Goal: Task Accomplishment & Management: Use online tool/utility

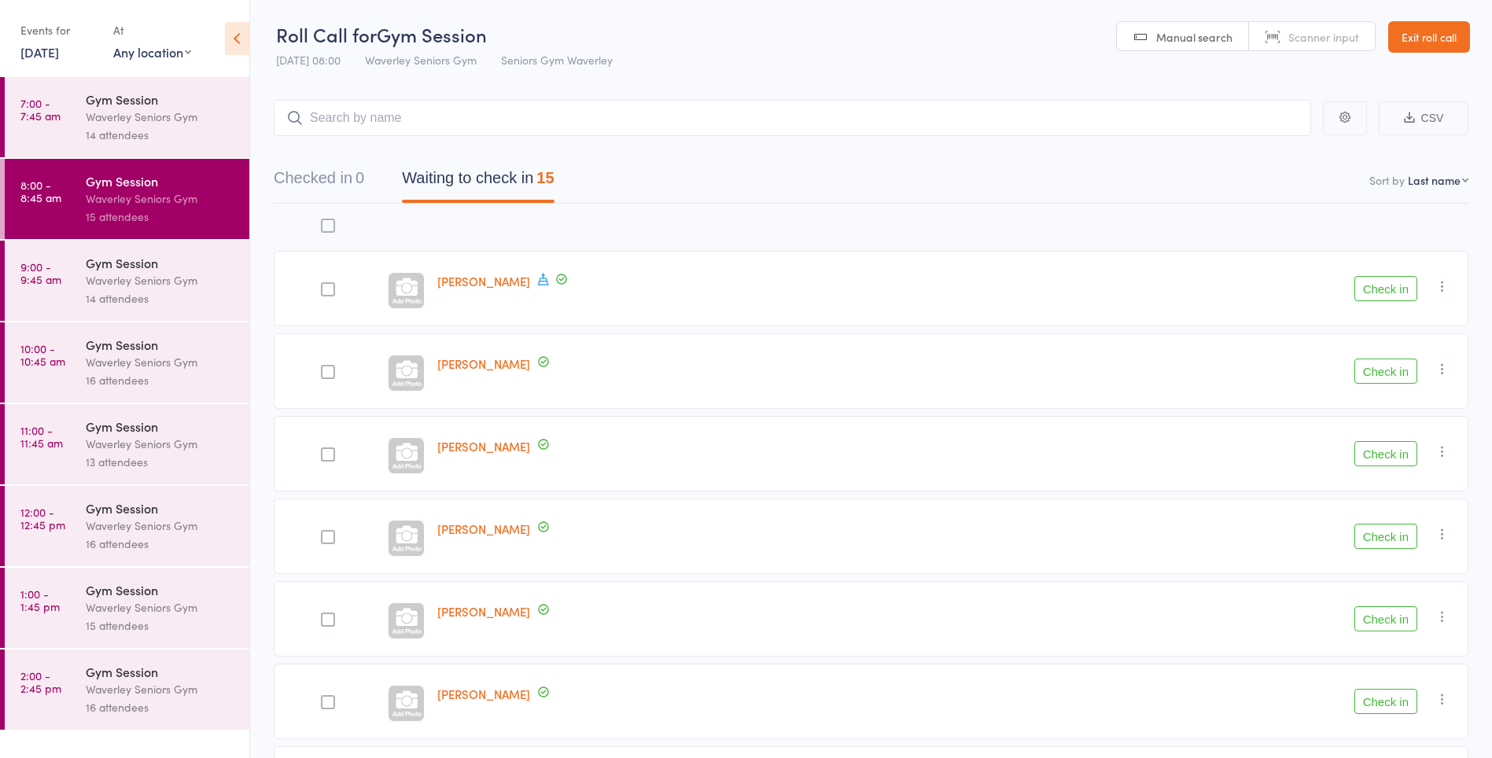
click at [123, 120] on div "Waverley Seniors Gym" at bounding box center [161, 117] width 150 height 18
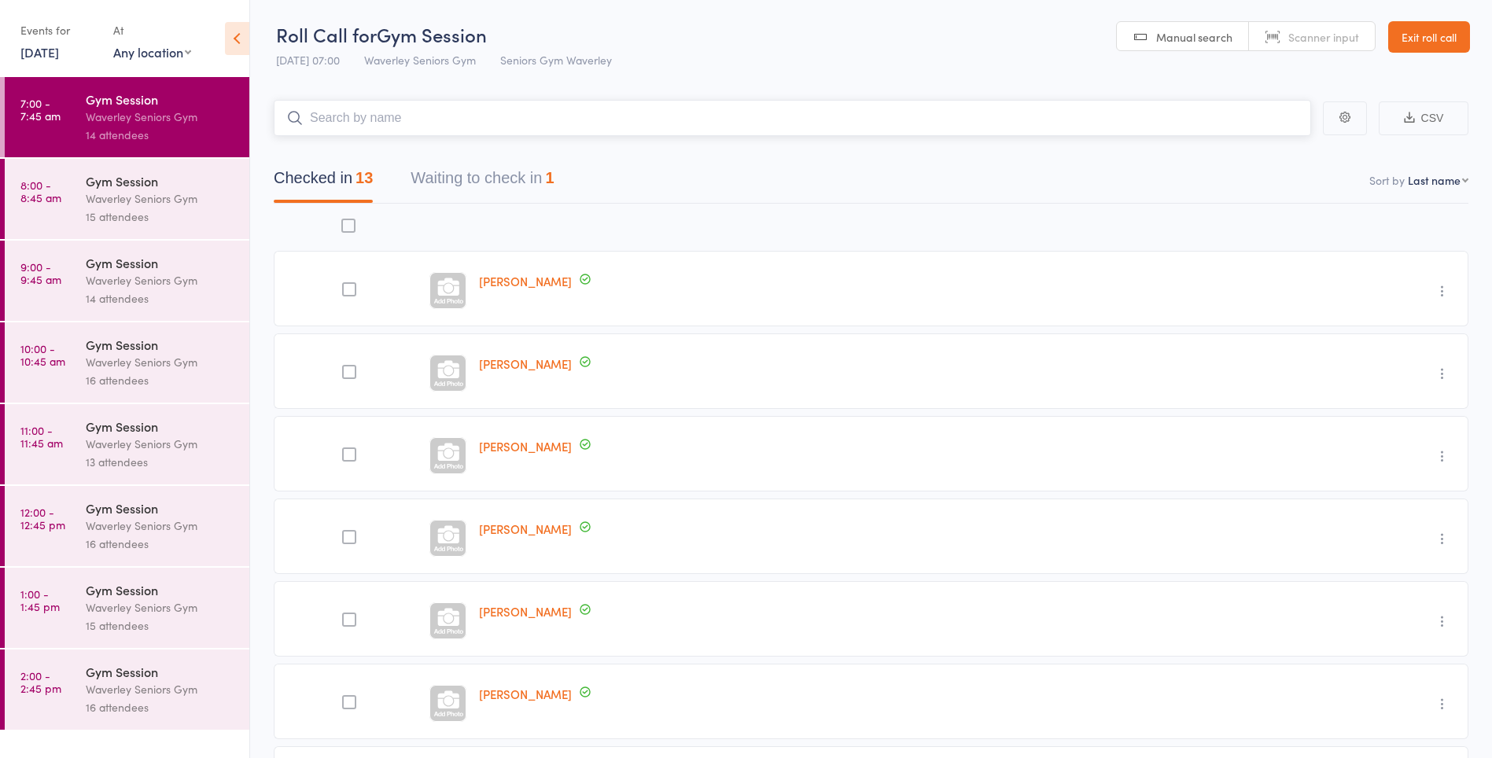
click at [447, 183] on button "Waiting to check in 1" at bounding box center [481, 182] width 143 height 42
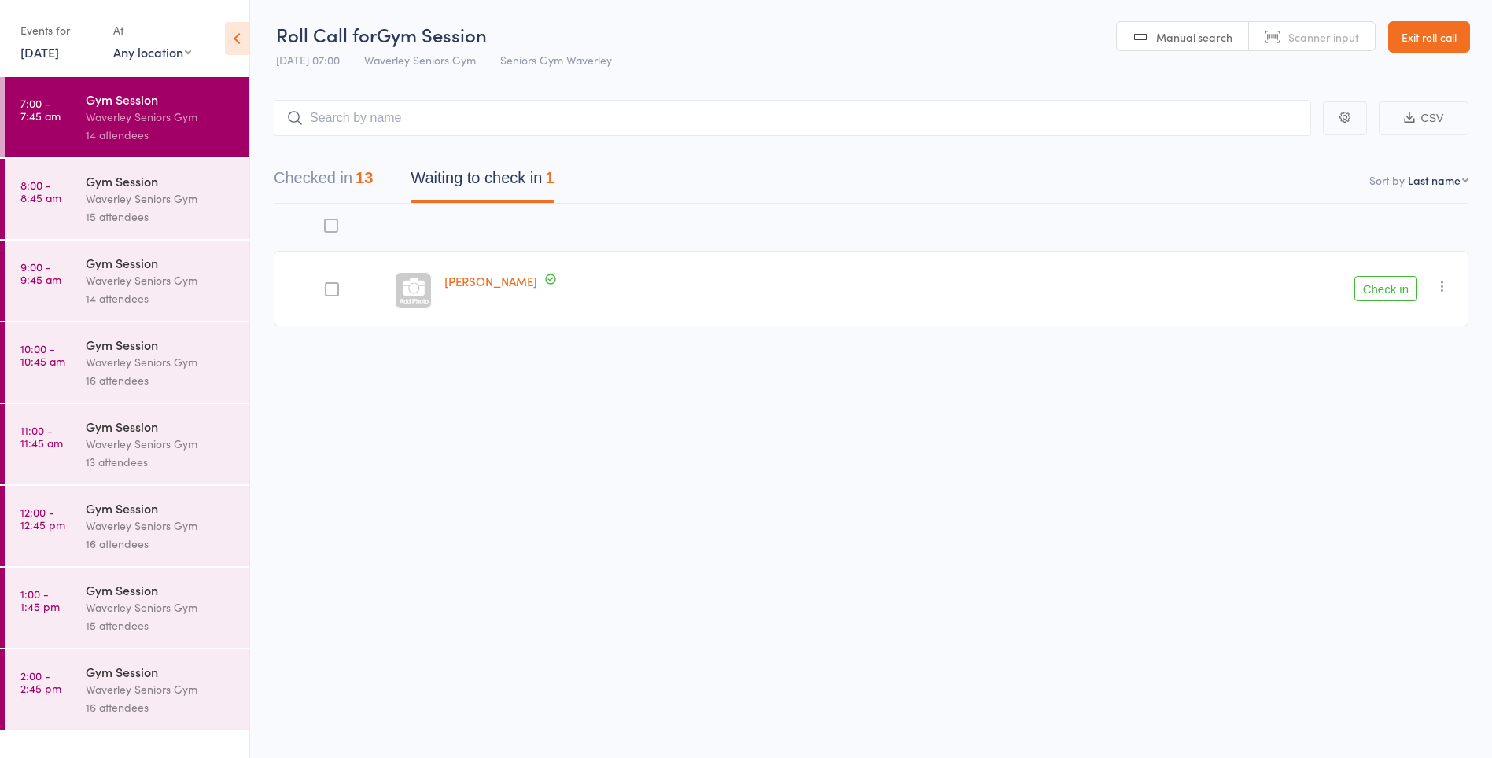
click at [1448, 290] on icon "button" at bounding box center [1442, 286] width 16 height 16
click at [1411, 446] on li "Mark absent" at bounding box center [1386, 443] width 130 height 21
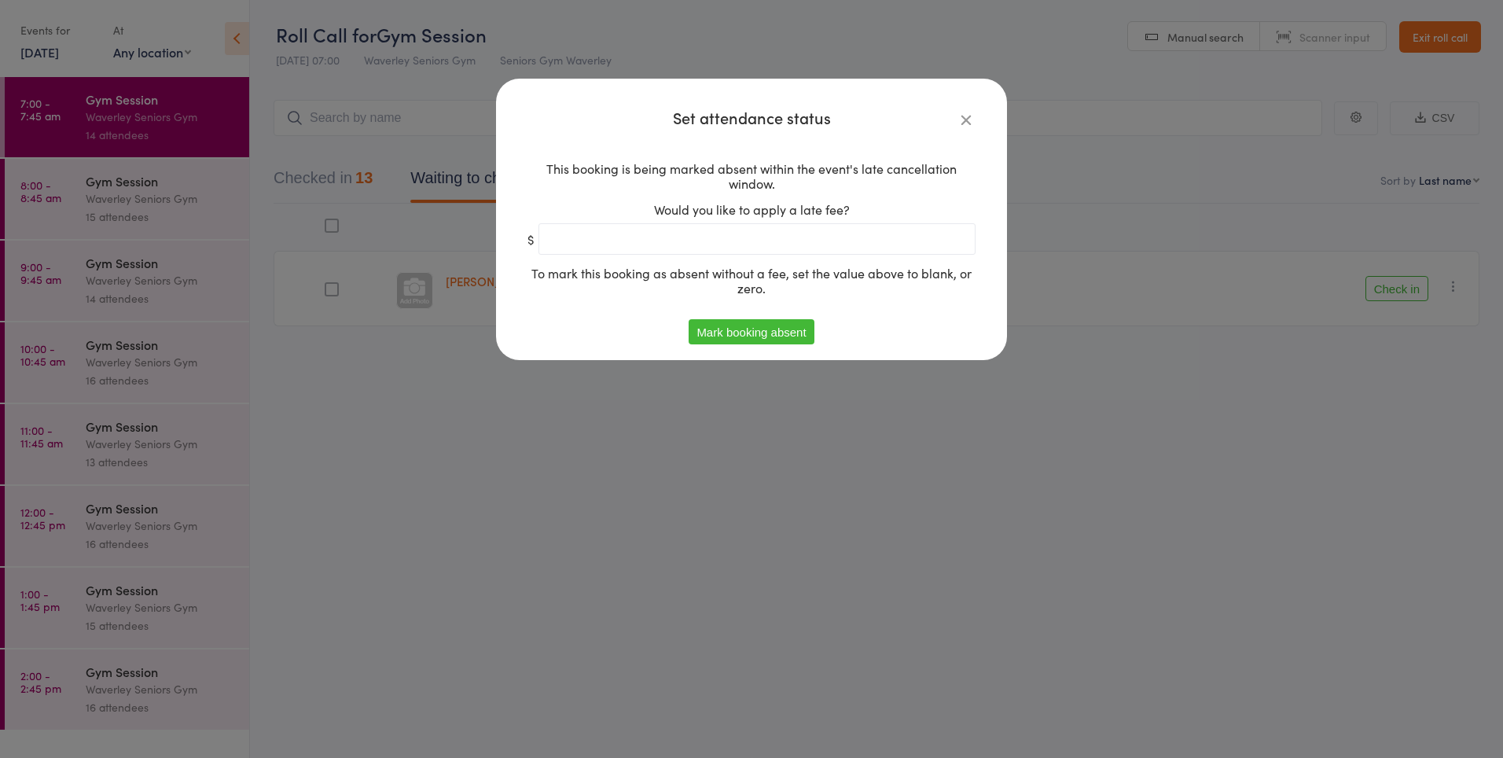
click at [726, 326] on button "Mark booking absent" at bounding box center [751, 331] width 125 height 25
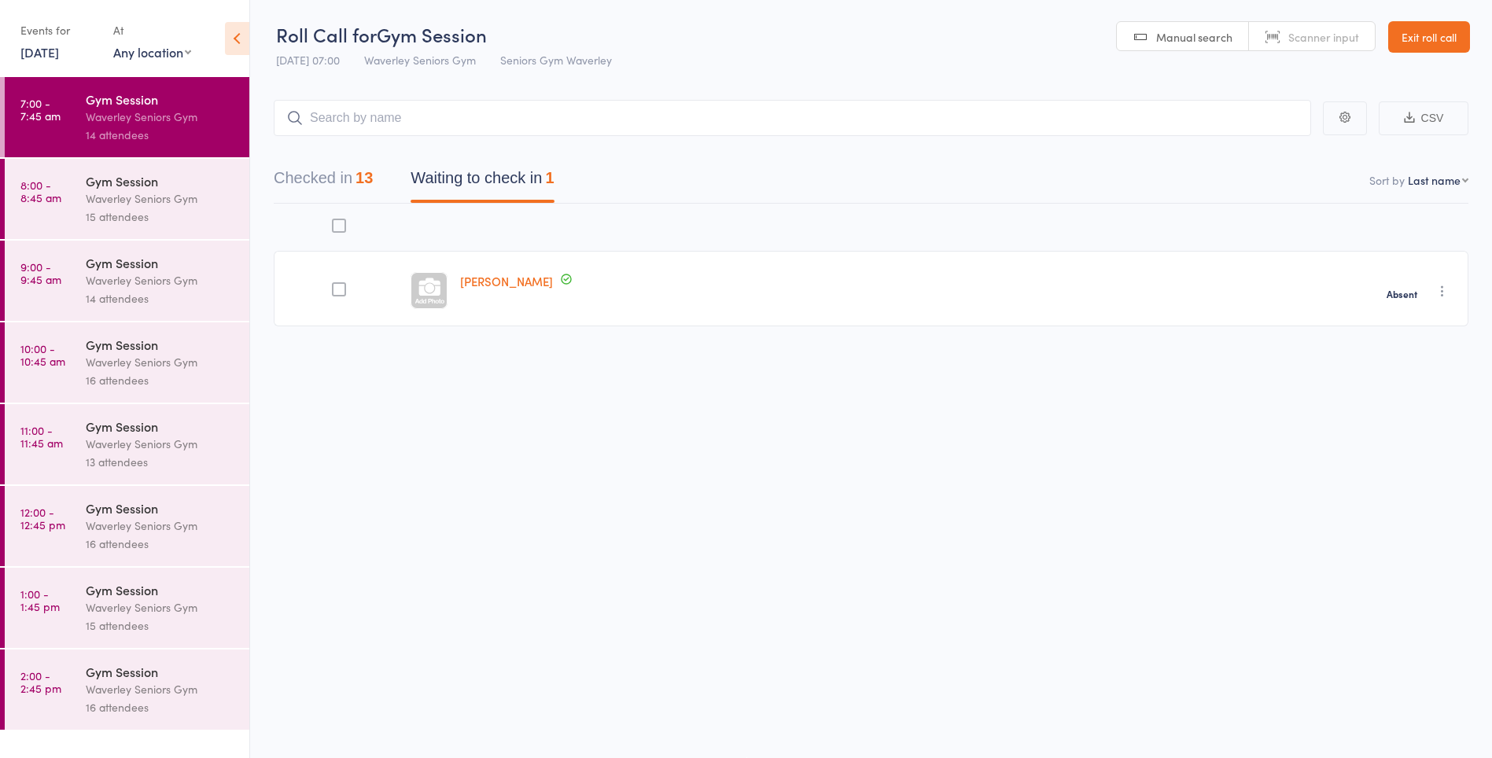
click at [131, 207] on div "Waverley Seniors Gym" at bounding box center [161, 198] width 150 height 18
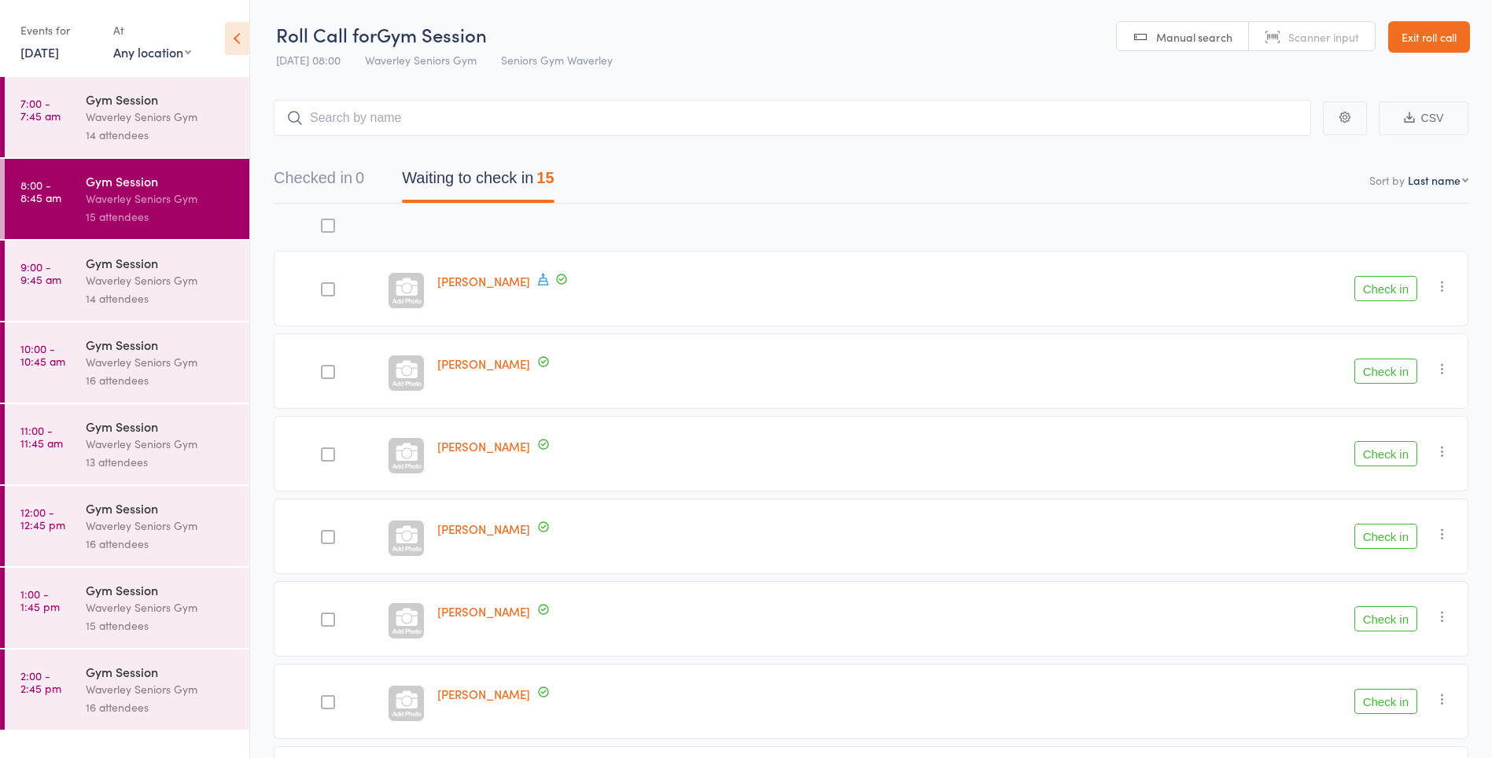
click at [537, 283] on icon at bounding box center [543, 279] width 14 height 14
click at [651, 200] on nav "Checked in 0 Waiting to check in 15" at bounding box center [871, 182] width 1232 height 42
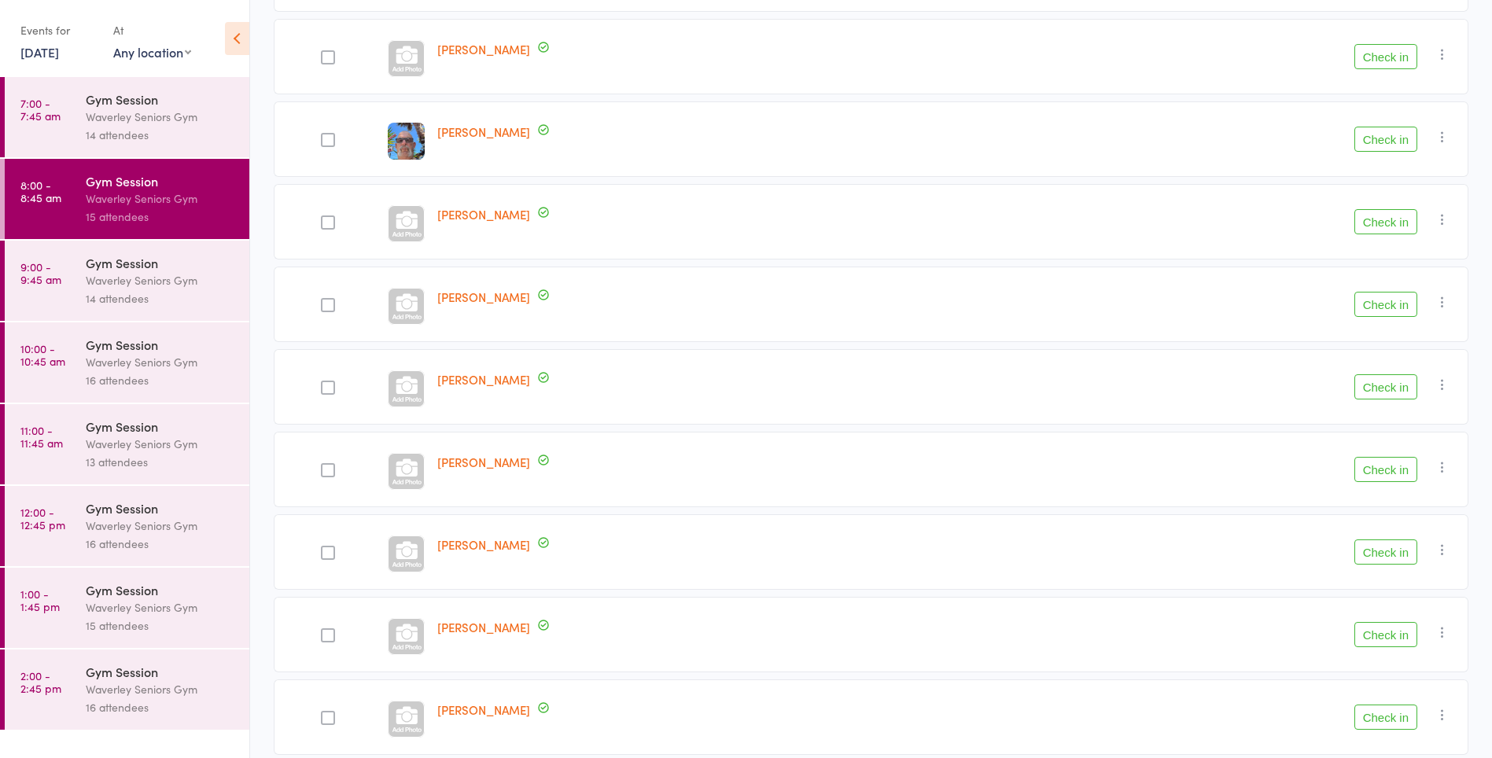
scroll to position [795, 0]
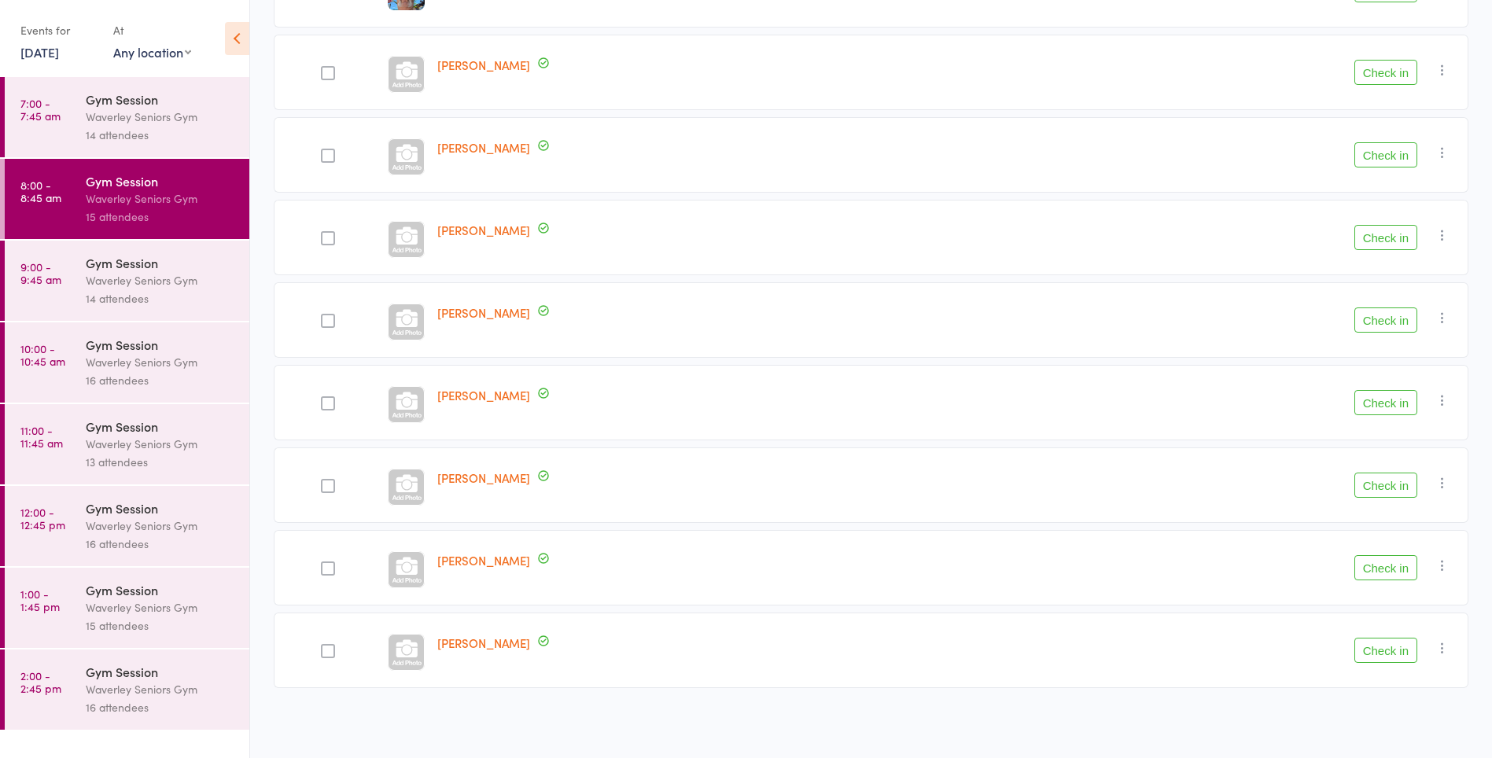
click at [330, 654] on div at bounding box center [328, 651] width 14 height 14
click at [324, 646] on input "checkbox" at bounding box center [324, 646] width 0 height 0
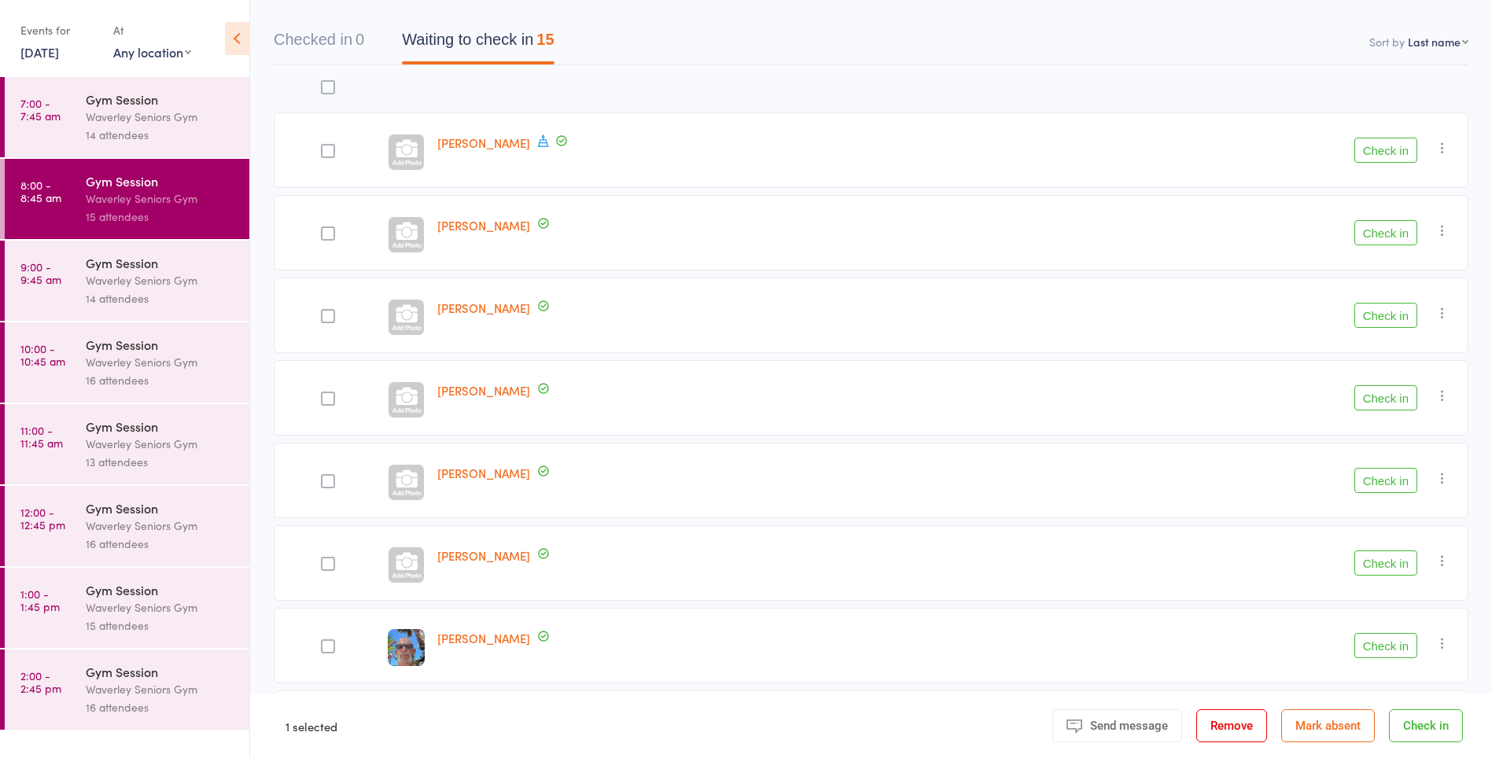
scroll to position [0, 0]
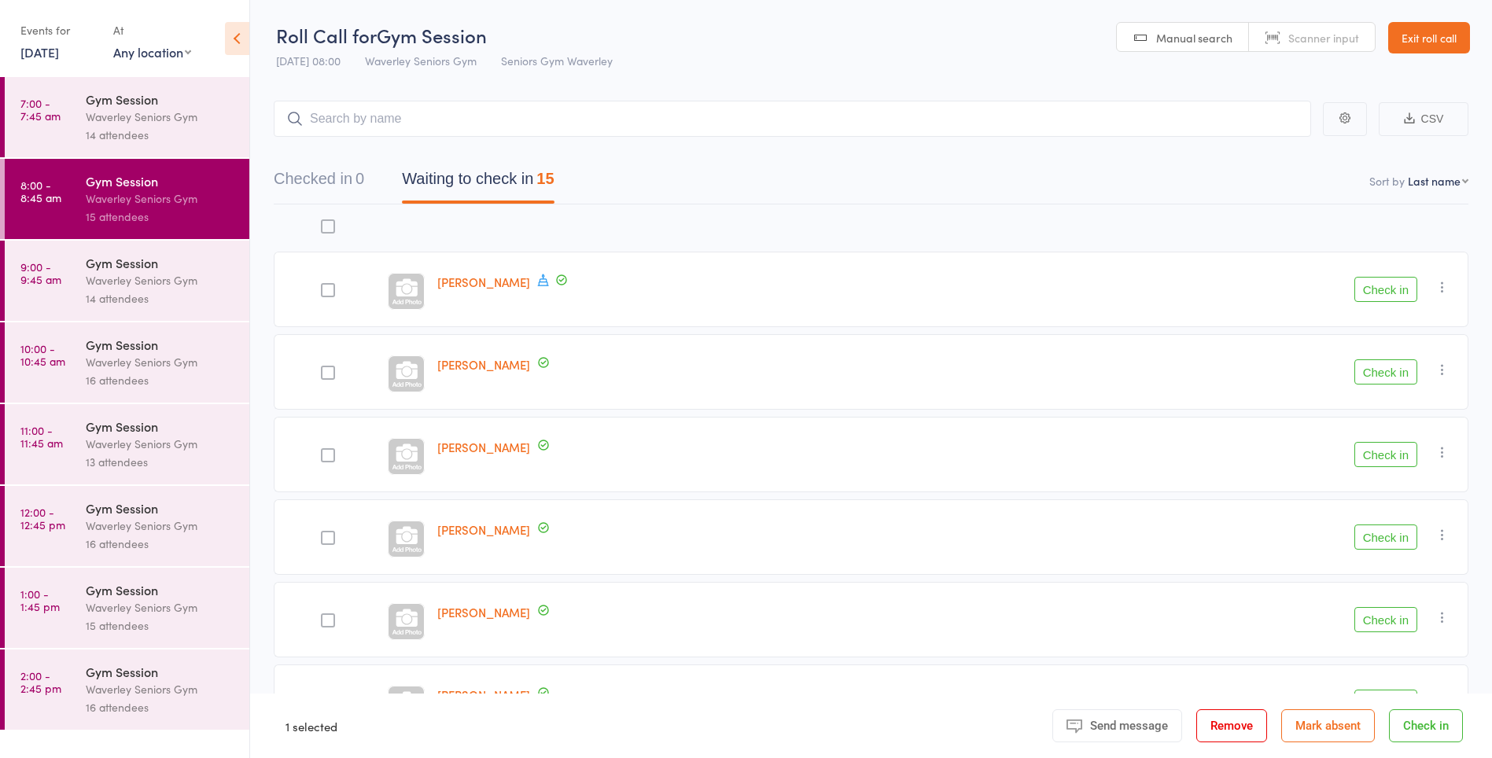
click at [730, 320] on div "[PERSON_NAME]" at bounding box center [713, 289] width 564 height 75
click at [1374, 289] on button "Check in" at bounding box center [1385, 289] width 63 height 25
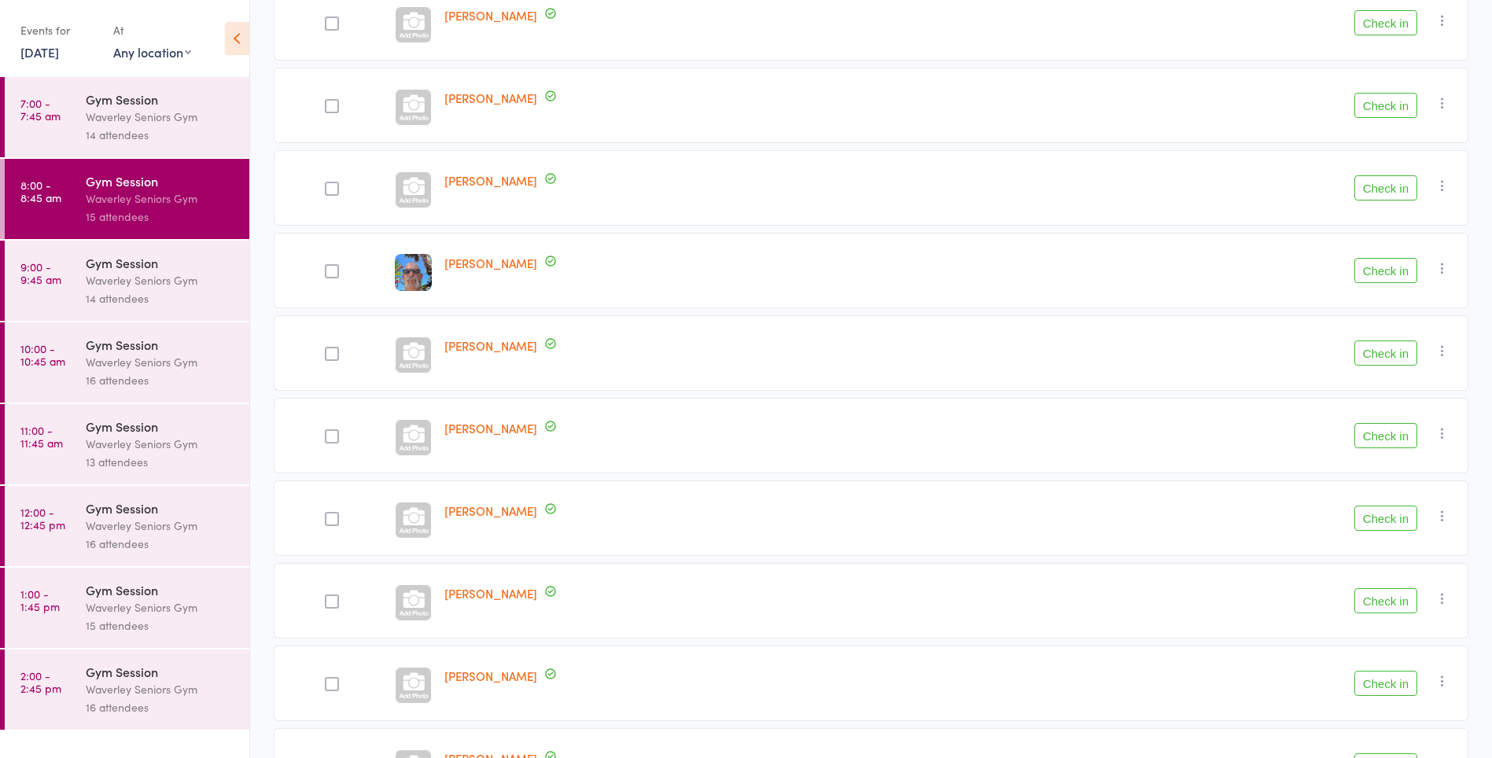
scroll to position [432, 0]
click at [1400, 275] on button "Check in" at bounding box center [1385, 269] width 63 height 25
click at [1394, 516] on button "Check in" at bounding box center [1385, 517] width 63 height 25
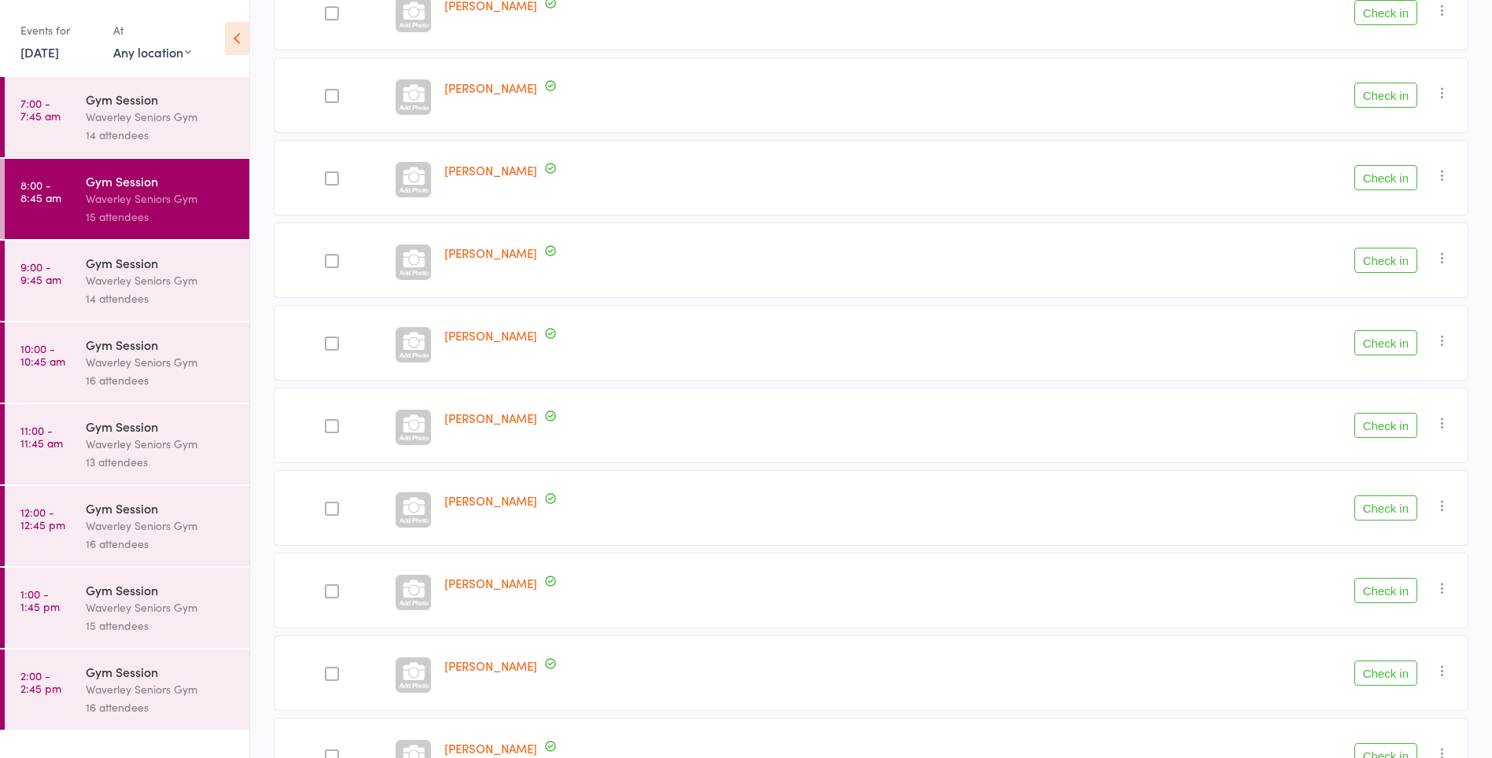
scroll to position [443, 0]
click at [332, 179] on div at bounding box center [332, 177] width 14 height 14
click at [328, 172] on input "checkbox" at bounding box center [328, 172] width 0 height 0
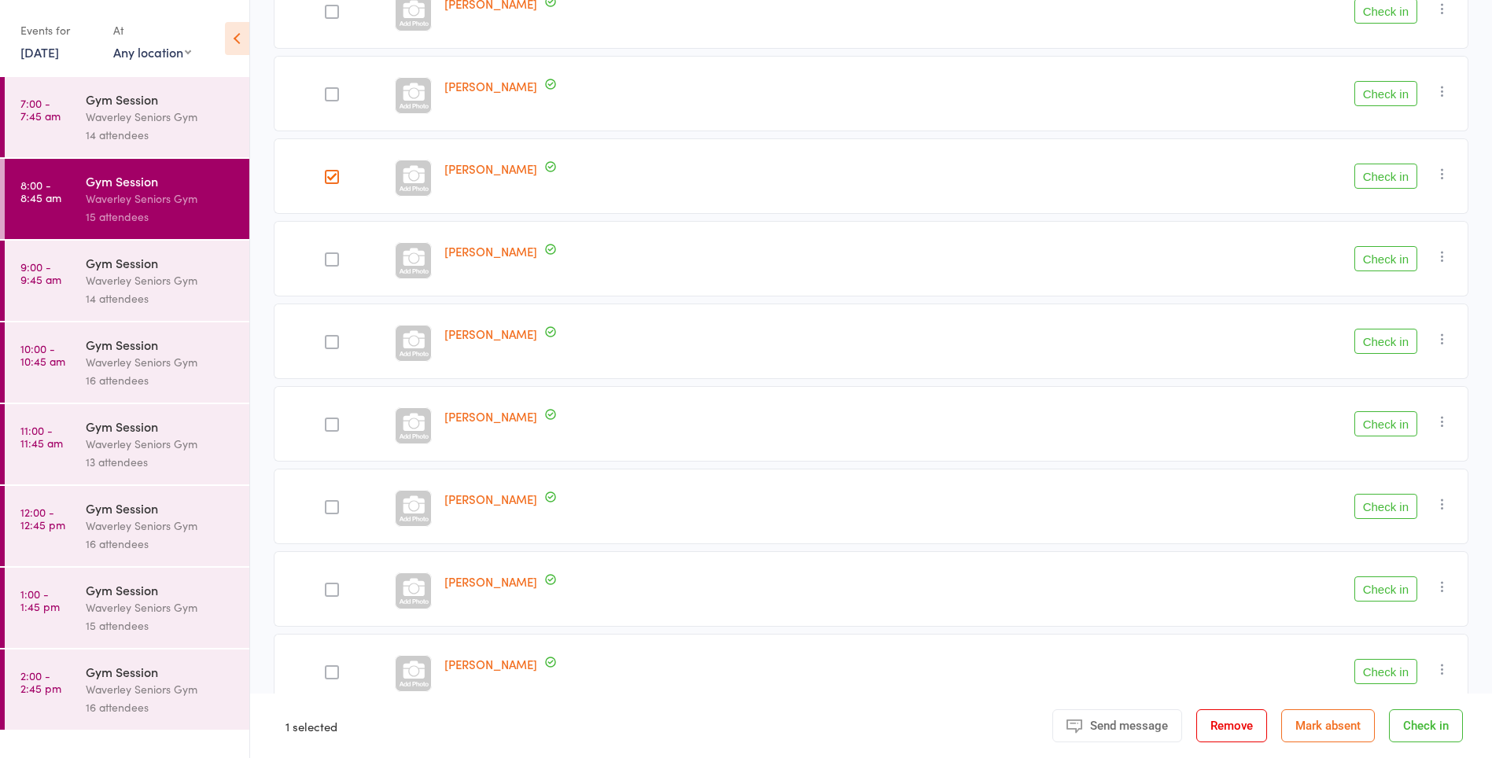
click at [1382, 177] on button "Check in" at bounding box center [1385, 176] width 63 height 25
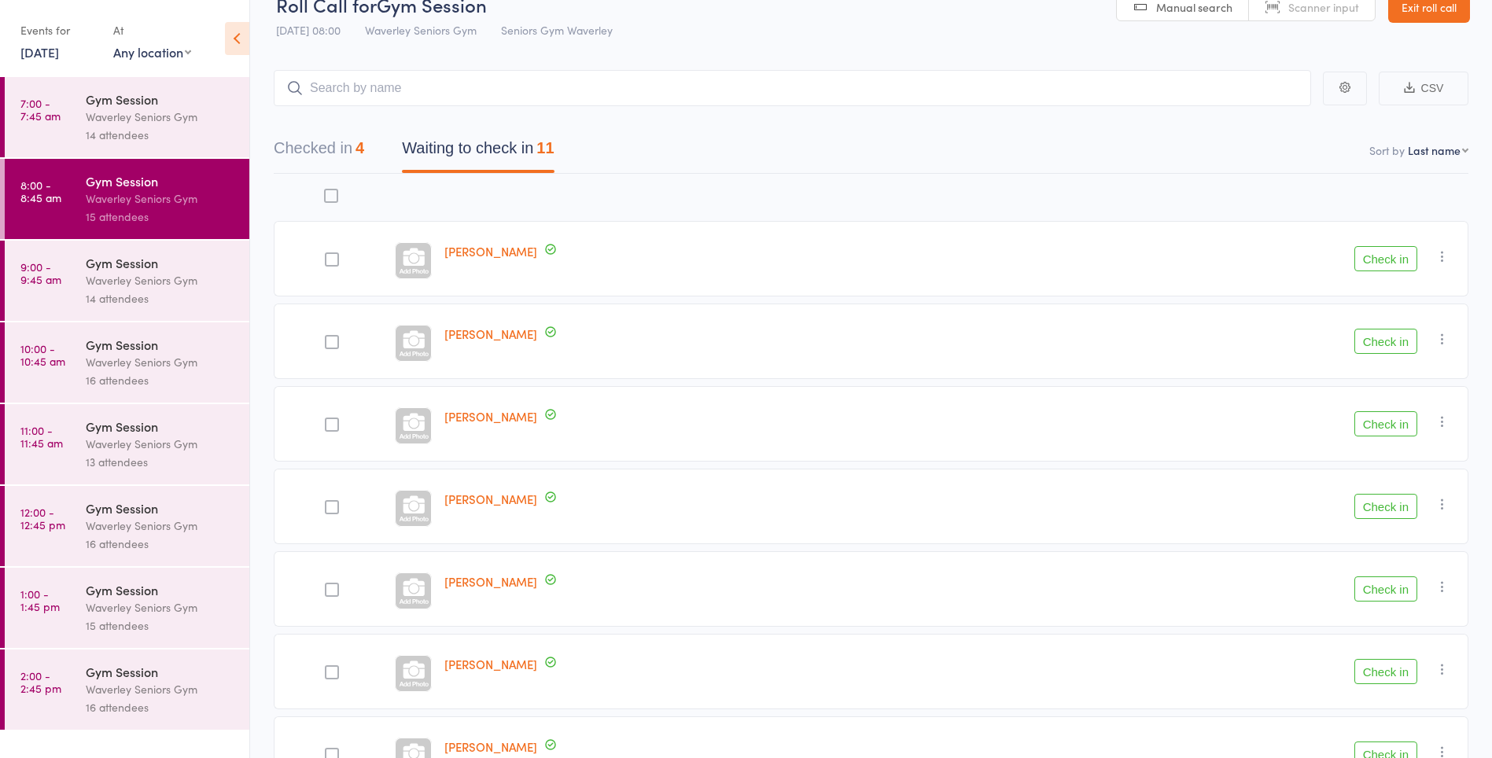
scroll to position [28, 0]
click at [359, 343] on div at bounding box center [331, 343] width 115 height 75
click at [335, 344] on div at bounding box center [332, 344] width 14 height 14
click at [328, 340] on input "checkbox" at bounding box center [328, 340] width 0 height 0
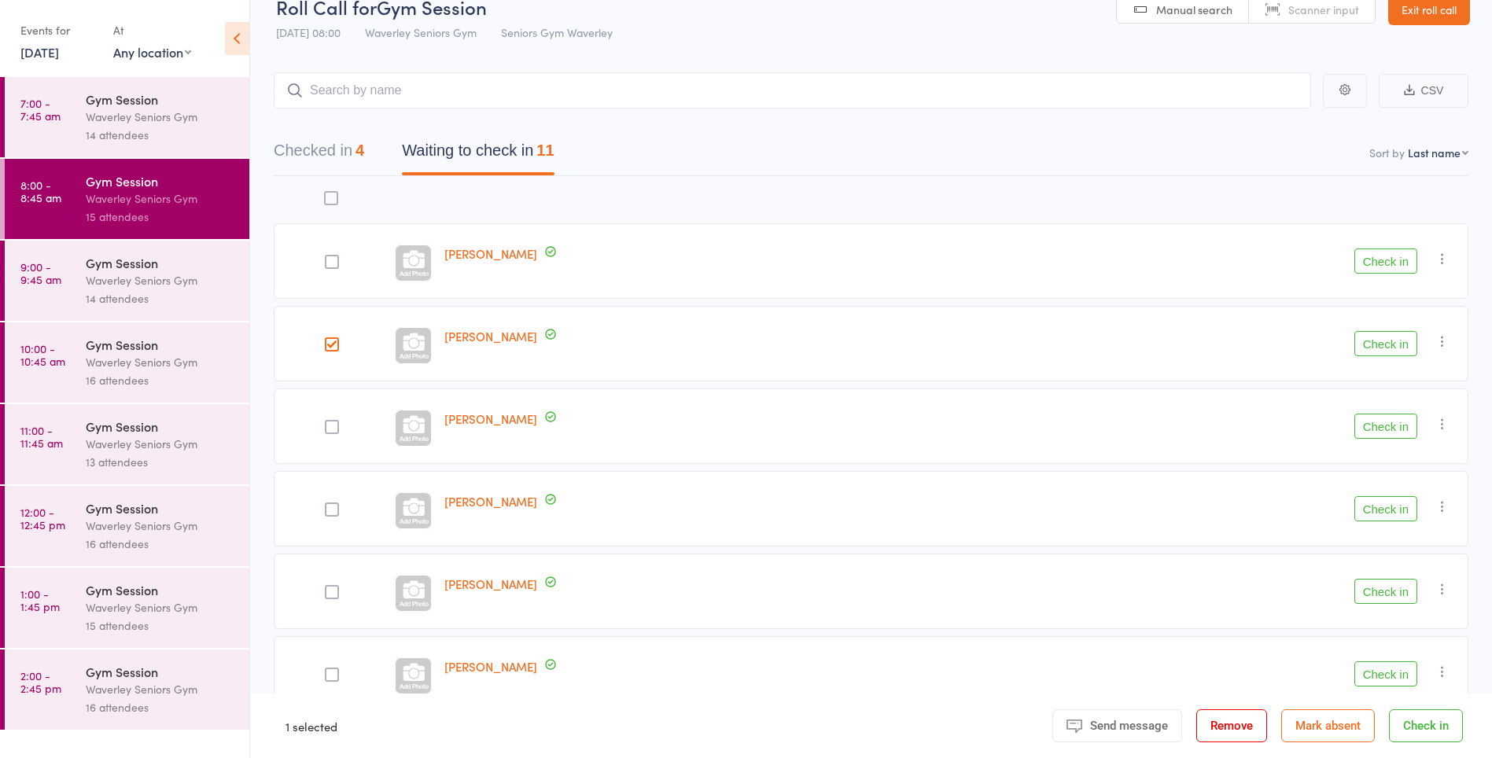
click at [1400, 342] on button "Check in" at bounding box center [1385, 343] width 63 height 25
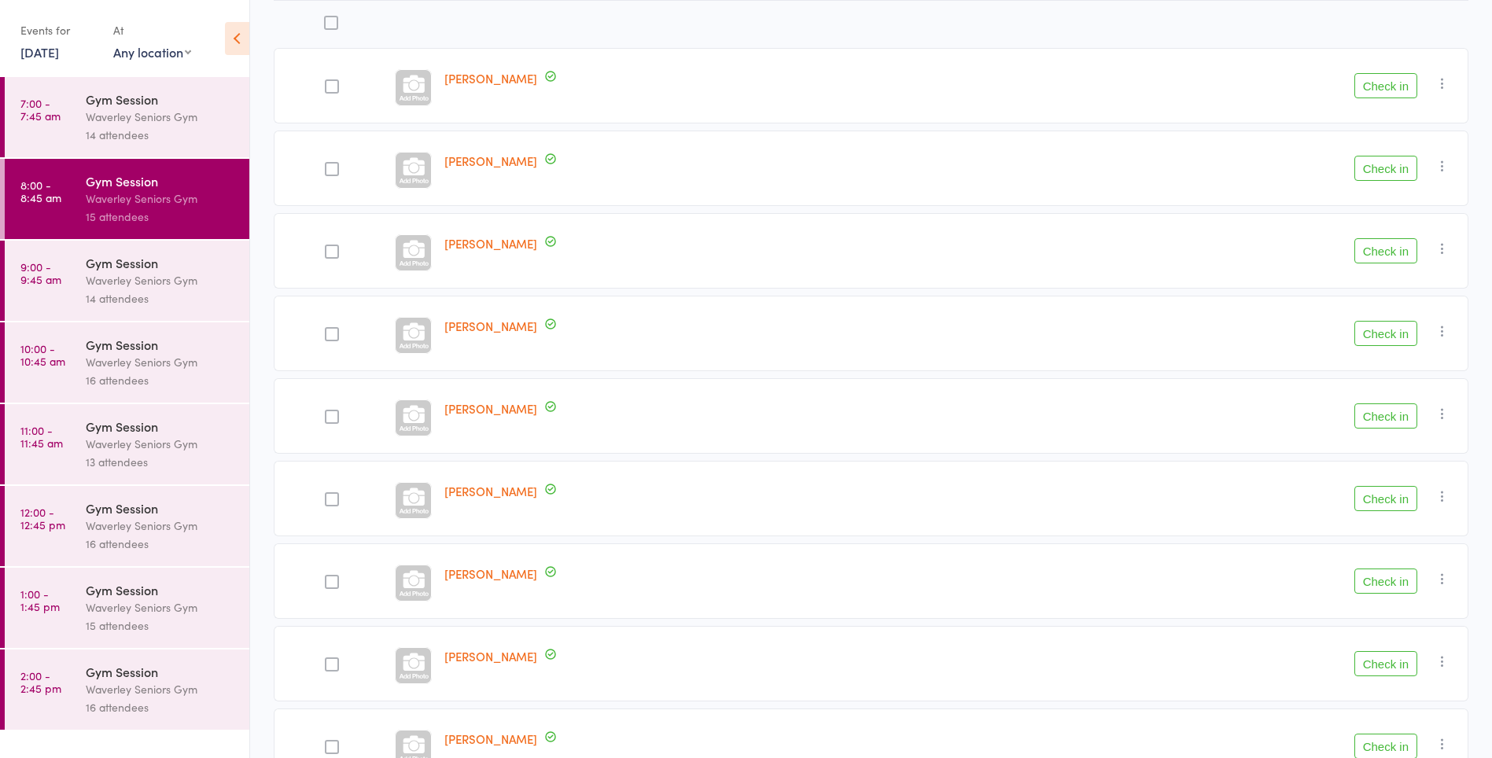
scroll to position [210, 0]
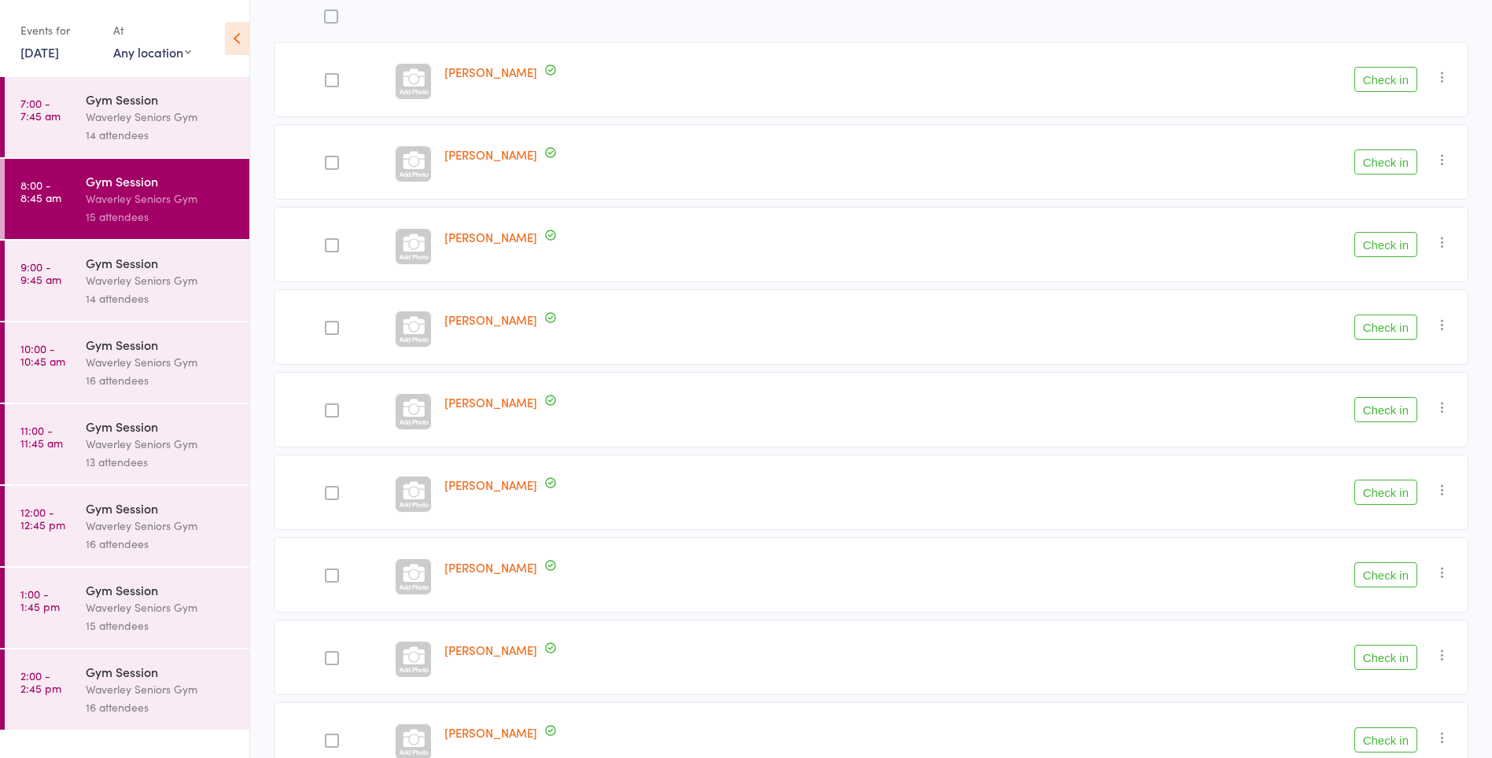
click at [937, 359] on div "[PERSON_NAME]" at bounding box center [701, 326] width 526 height 75
click at [1388, 572] on button "Check in" at bounding box center [1385, 574] width 63 height 25
click at [1376, 330] on button "Check in" at bounding box center [1385, 327] width 63 height 25
